Goal: Find specific page/section: Find specific page/section

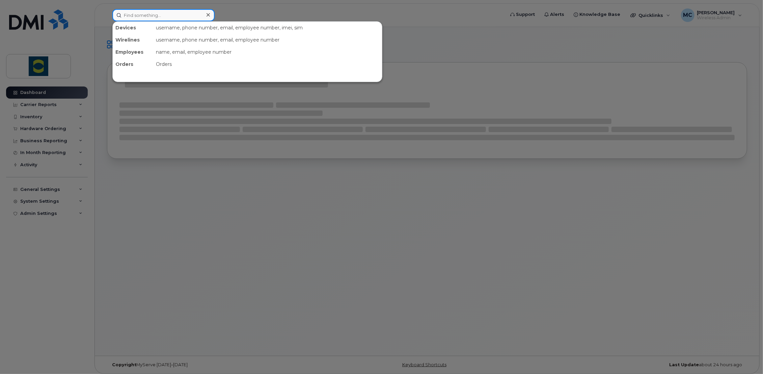
click at [142, 12] on input at bounding box center [163, 15] width 102 height 12
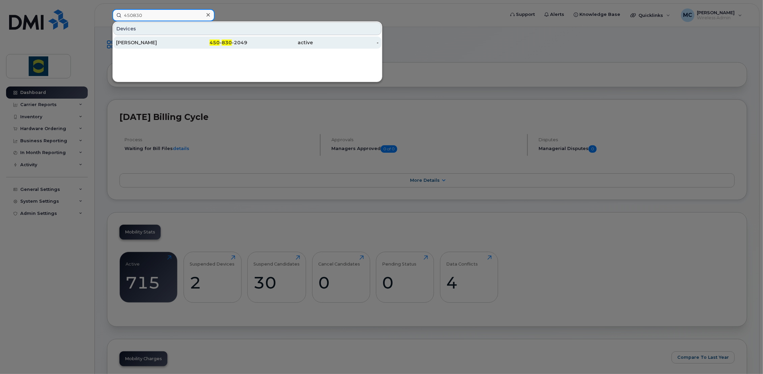
type input "450830"
click at [136, 41] on div "[PERSON_NAME]" at bounding box center [149, 42] width 66 height 7
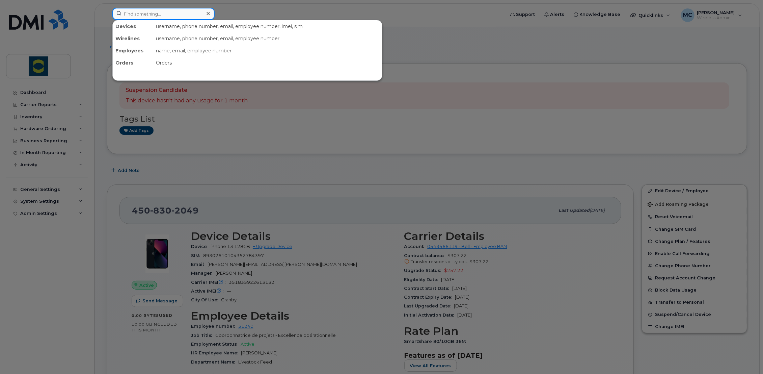
click at [170, 16] on input at bounding box center [163, 14] width 102 height 12
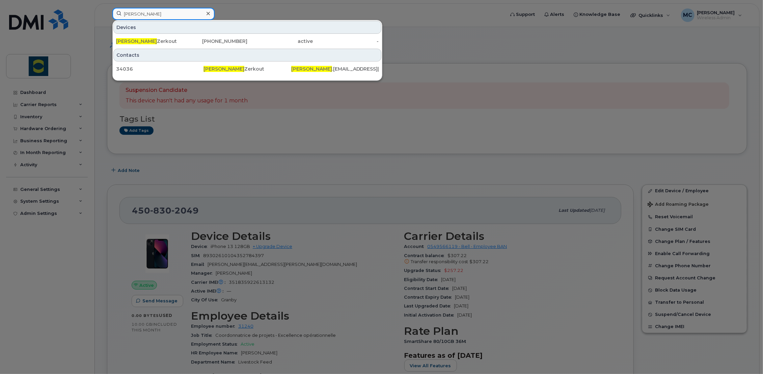
drag, startPoint x: 168, startPoint y: 16, endPoint x: 43, endPoint y: 12, distance: 125.3
click at [107, 12] on div "salim Devices Salim Zerkout 450-278-8871 active - Contacts 34036 Salim Zerkout …" at bounding box center [306, 15] width 399 height 15
type input "alexandre cas"
click at [209, 13] on icon at bounding box center [208, 13] width 3 height 3
